Goal: Find specific fact: Find specific fact

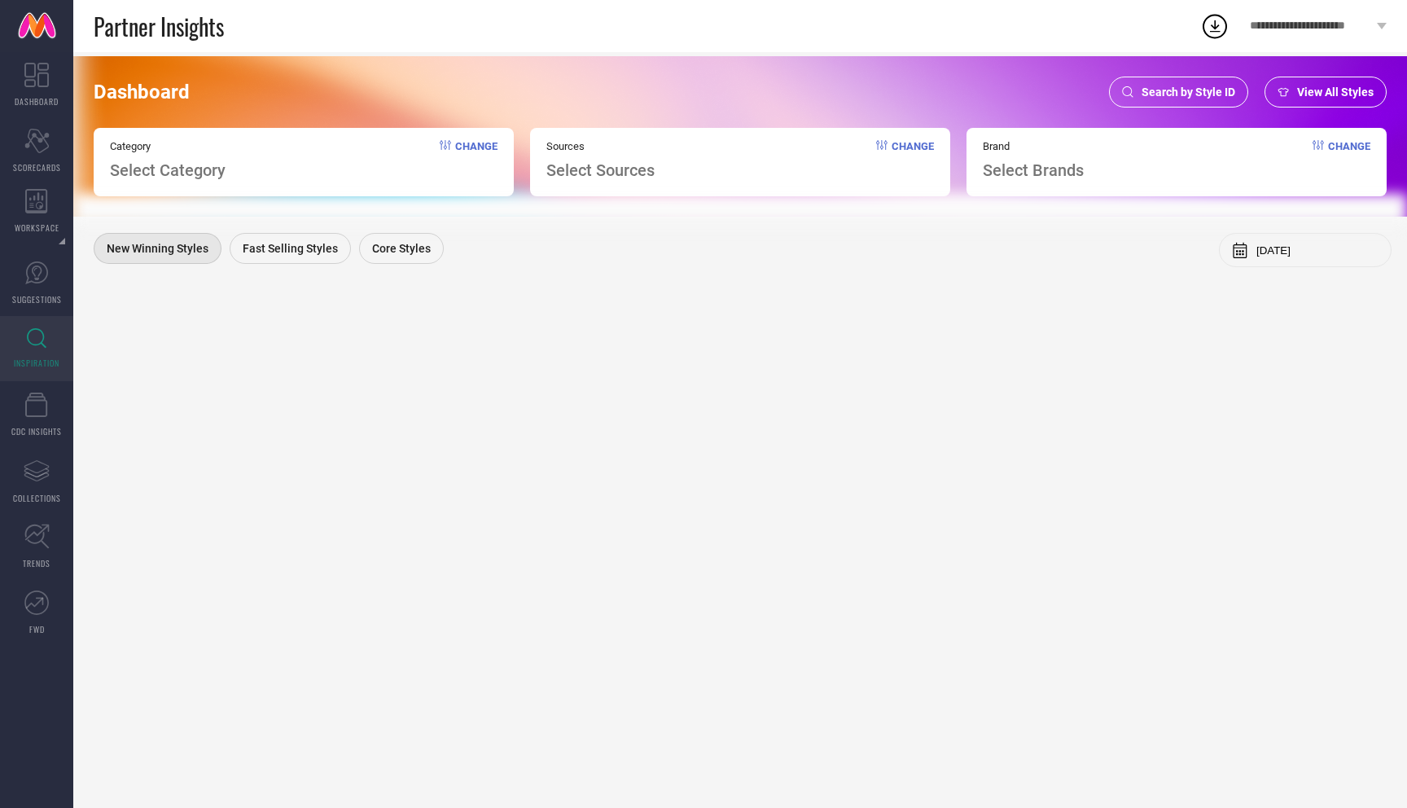
click at [1178, 89] on span "Search by Style ID" at bounding box center [1189, 91] width 94 height 13
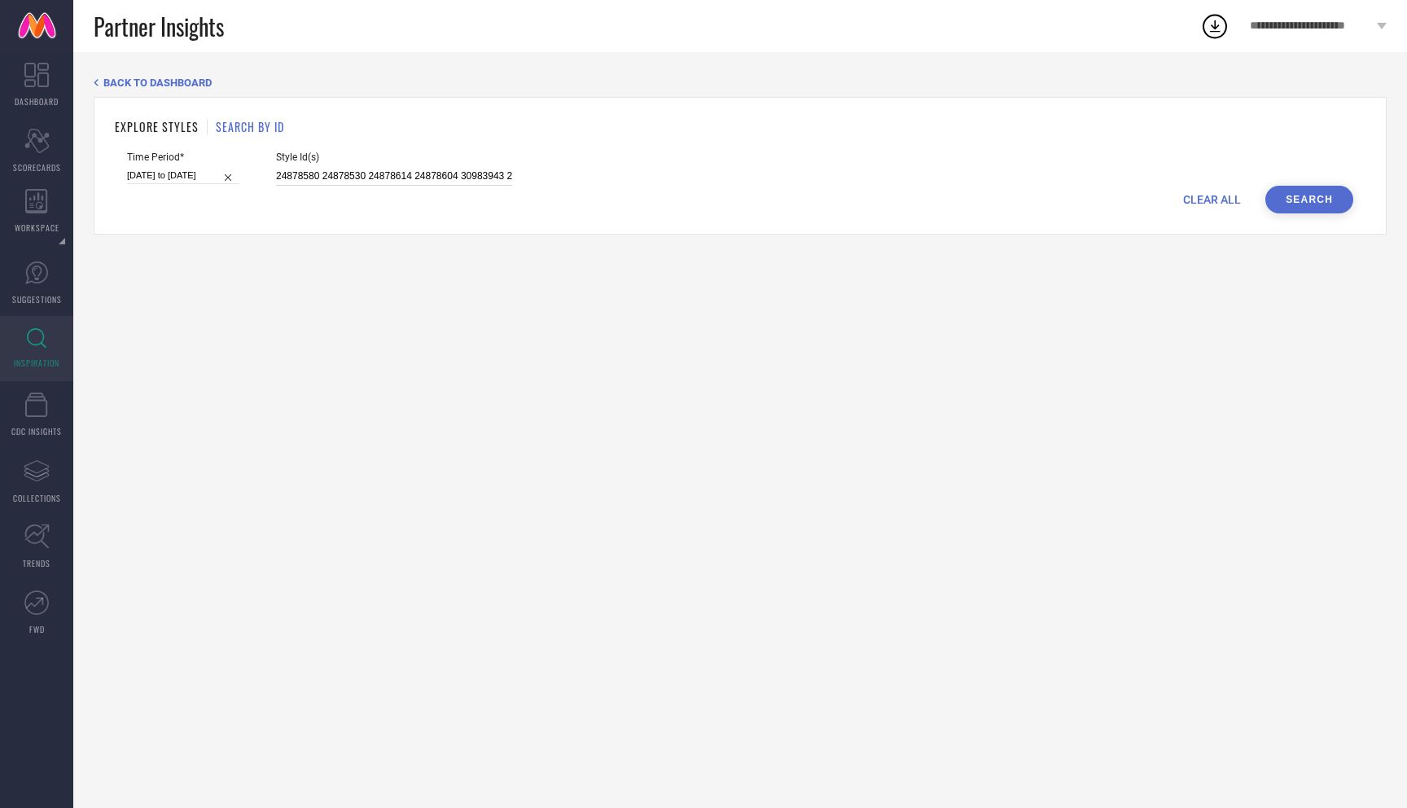
click at [388, 179] on input "24878580 24878530 24878614 24878604 30983943 24878590 30954930 29249008 2487860…" at bounding box center [394, 176] width 236 height 19
paste input "36444035"
click at [1286, 190] on button "Search" at bounding box center [1309, 200] width 88 height 28
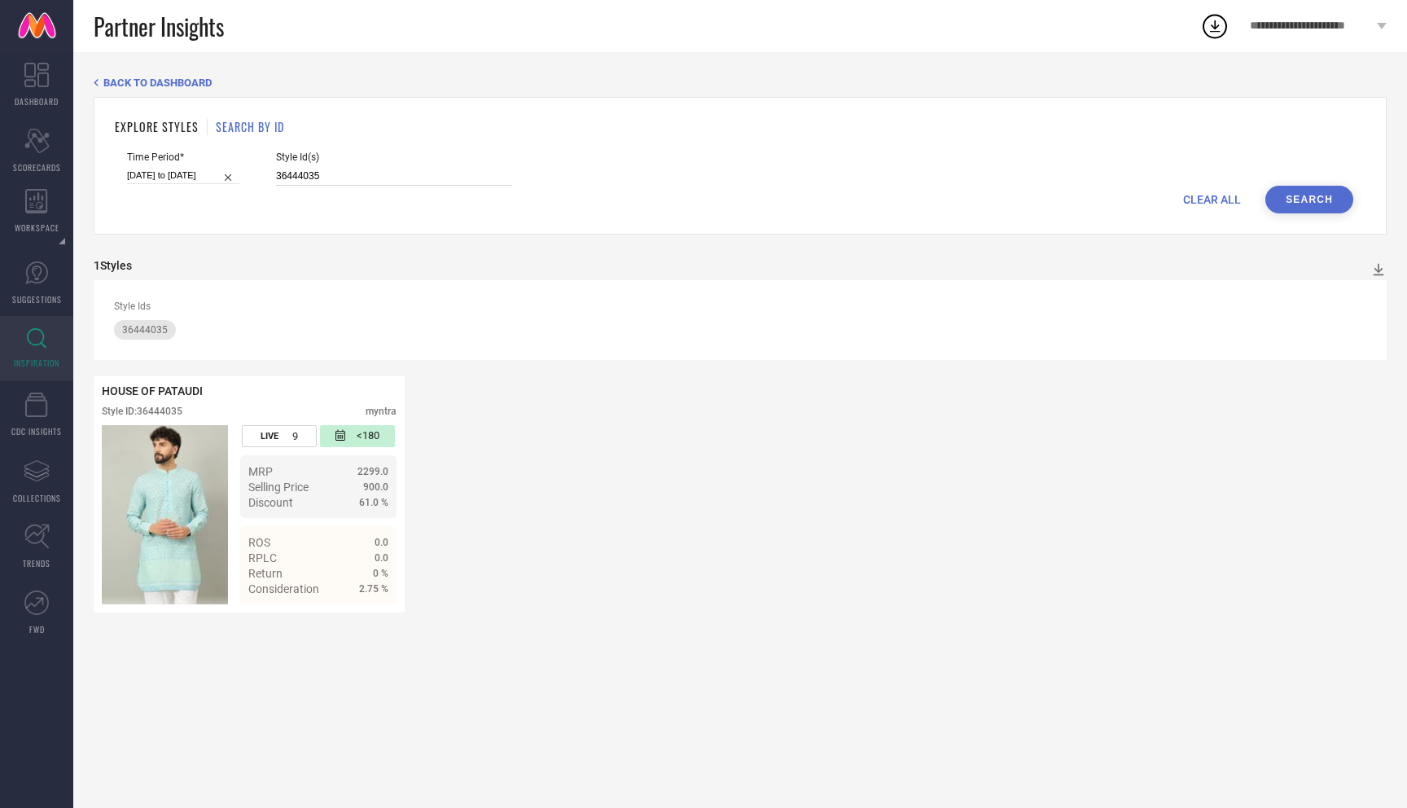
click at [350, 177] on input "36444035" at bounding box center [394, 176] width 236 height 19
paste input "36444034"
type input "36444035 36444034"
click at [1302, 189] on button "Search" at bounding box center [1309, 200] width 88 height 28
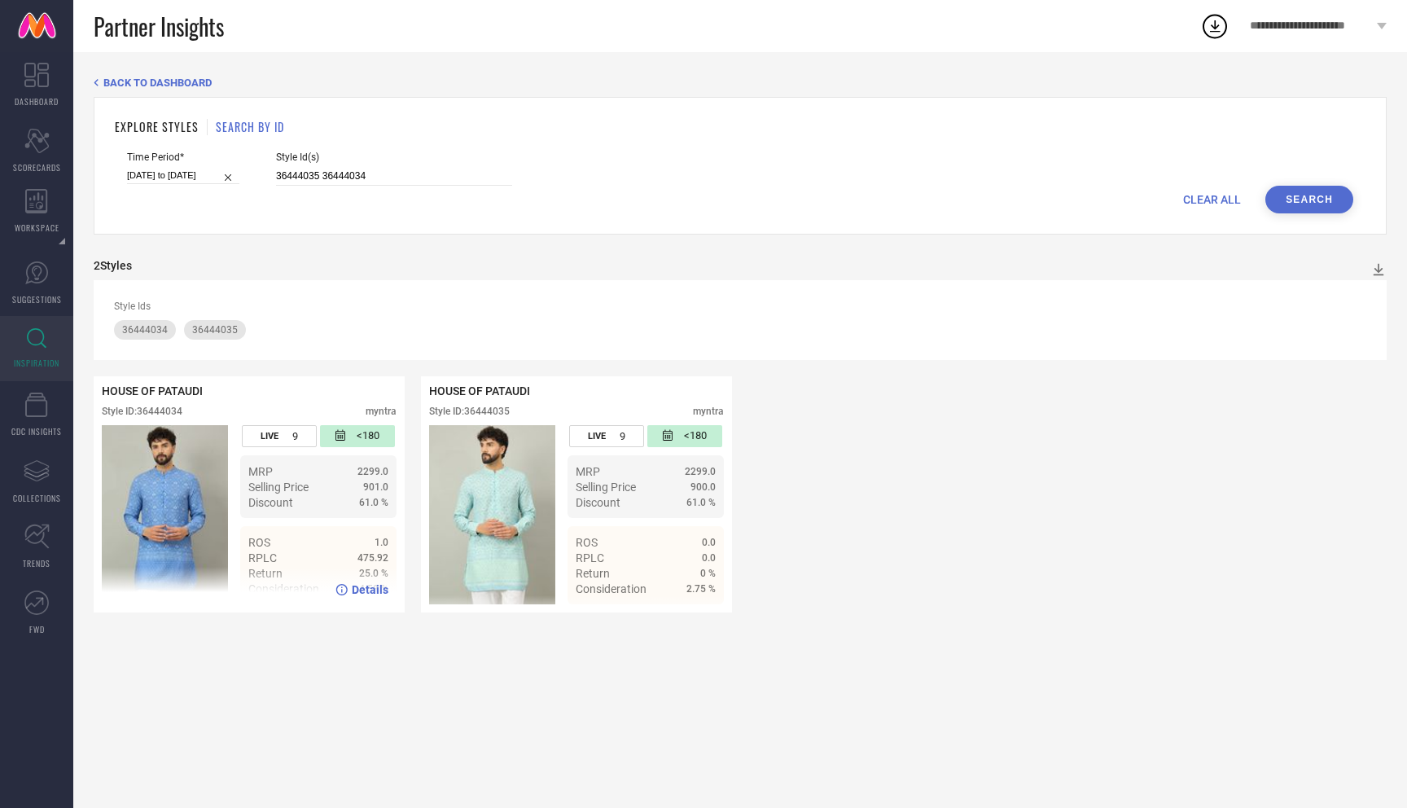
click at [364, 589] on span "Details" at bounding box center [370, 589] width 37 height 13
